Goal: Transaction & Acquisition: Purchase product/service

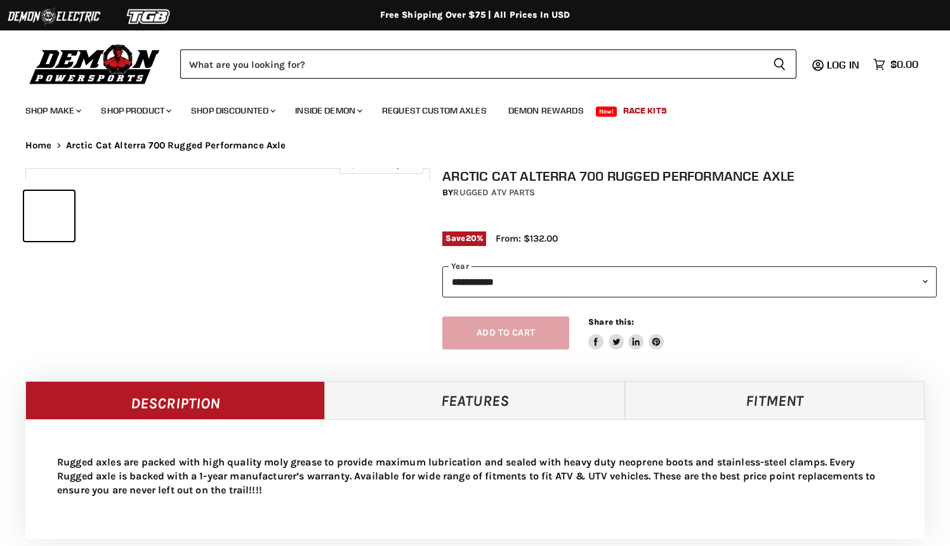
select select "******"
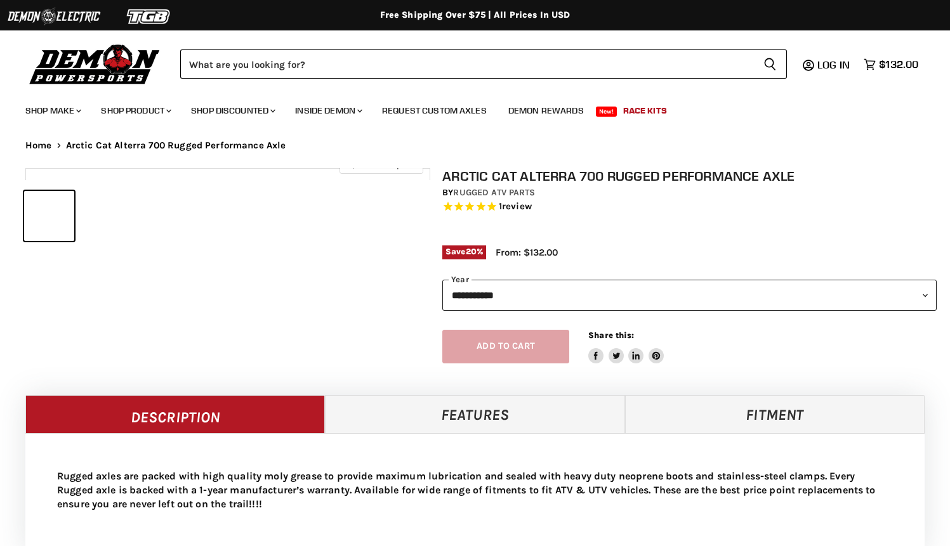
select select "******"
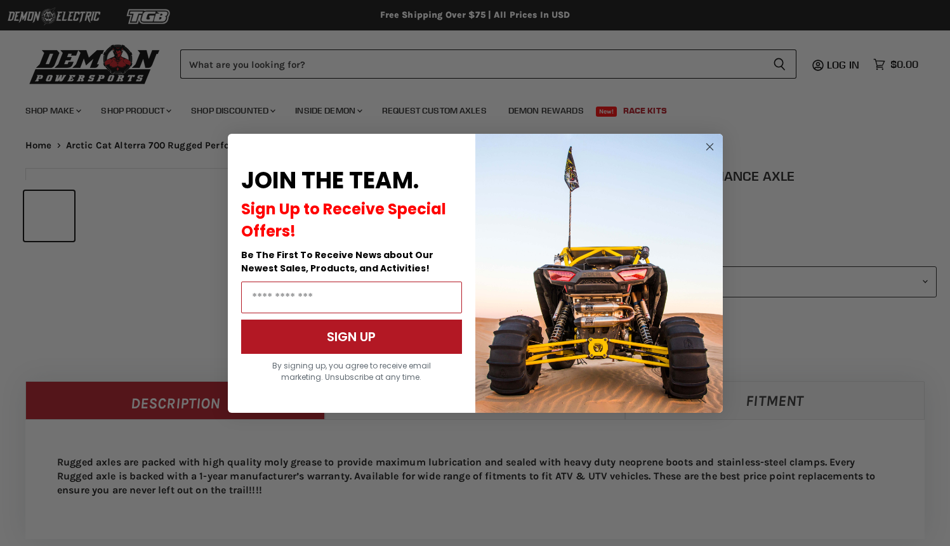
select select "******"
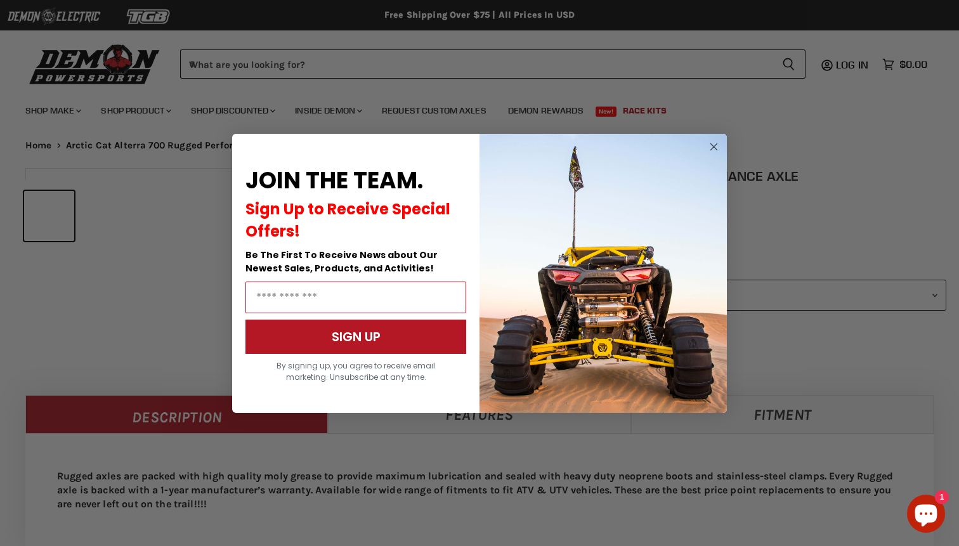
scroll to position [546, 0]
